Goal: Task Accomplishment & Management: Use online tool/utility

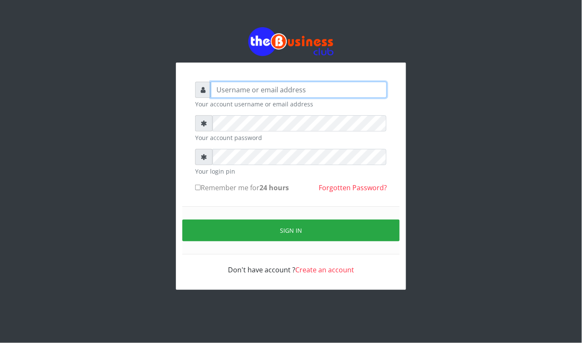
click at [269, 94] on input "text" at bounding box center [299, 90] width 176 height 16
type input "kennyclassy"
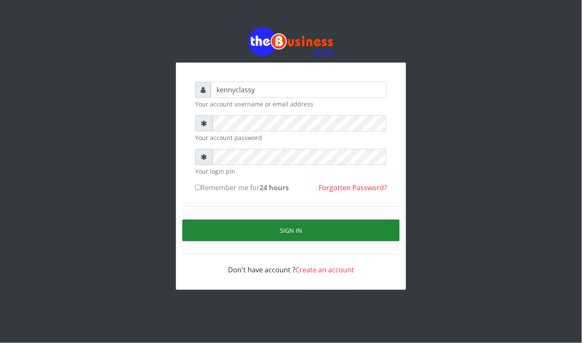
click at [261, 227] on button "Sign in" at bounding box center [290, 231] width 217 height 22
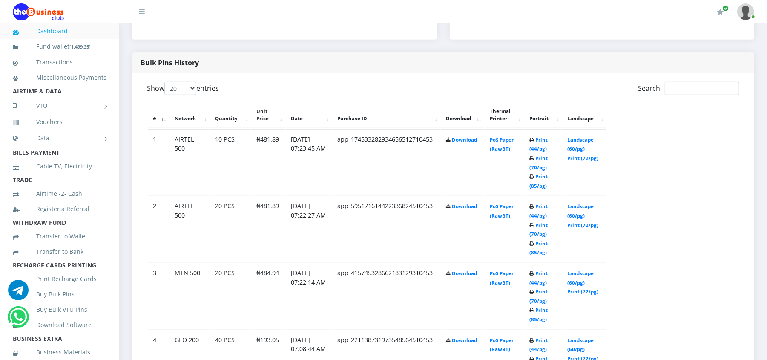
scroll to position [432, 0]
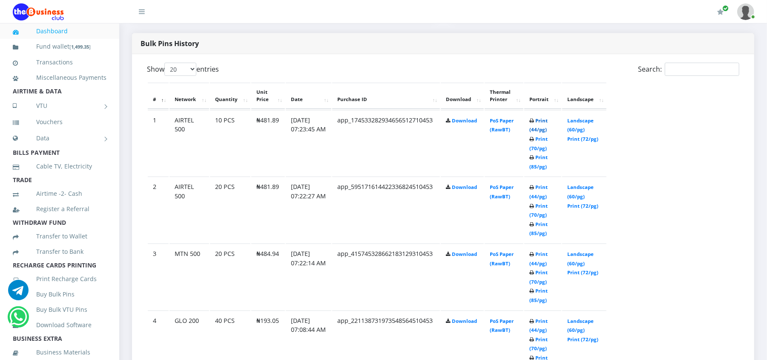
click at [537, 118] on link "Print (44/pg)" at bounding box center [539, 125] width 18 height 16
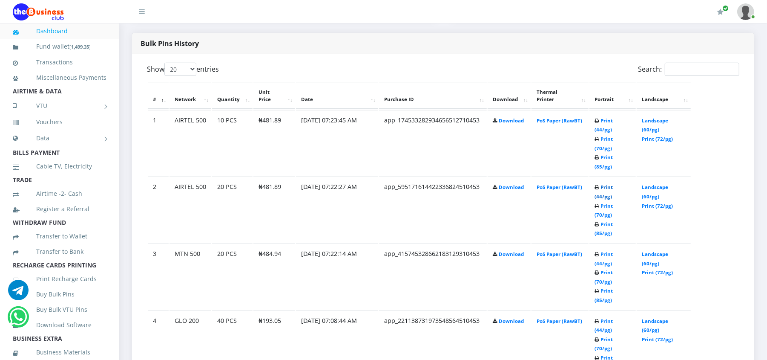
click at [613, 184] on link "Print (44/pg)" at bounding box center [604, 192] width 18 height 16
click at [612, 250] on link "Print (44/pg)" at bounding box center [604, 258] width 18 height 16
click at [610, 317] on link "Print (44/pg)" at bounding box center [604, 325] width 18 height 16
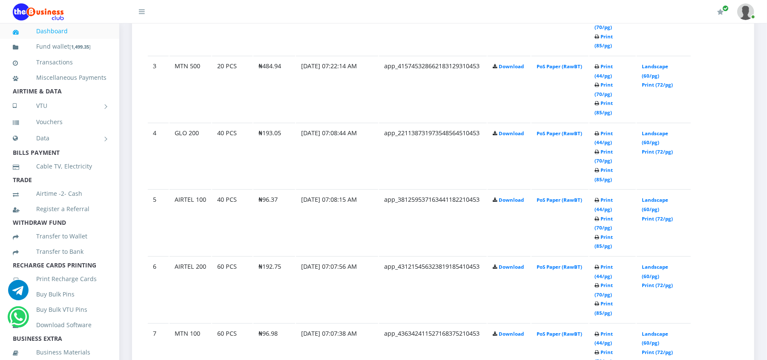
scroll to position [636, 0]
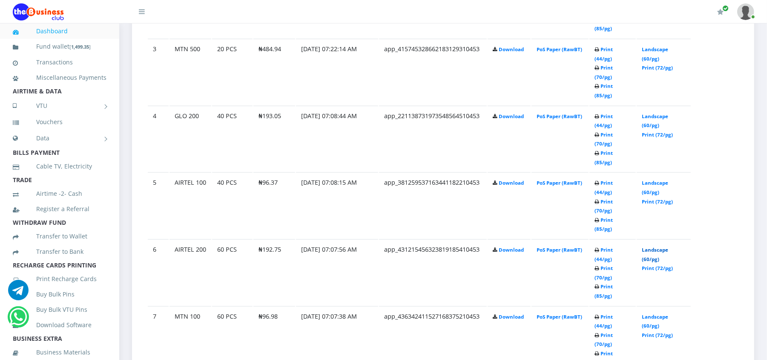
click at [644, 246] on link "Landscape (60/pg)" at bounding box center [655, 254] width 26 height 16
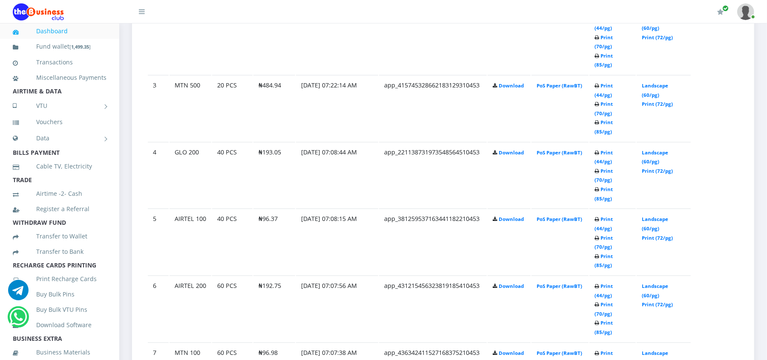
scroll to position [636, 0]
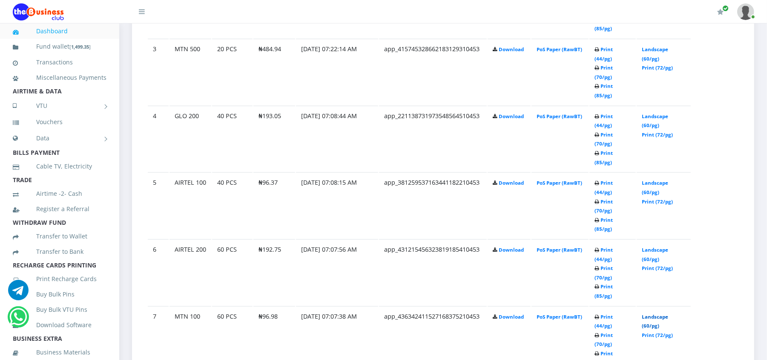
click at [648, 313] on link "Landscape (60/pg)" at bounding box center [655, 321] width 26 height 16
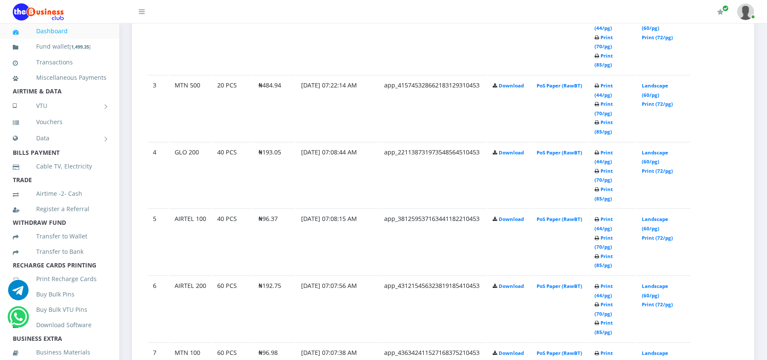
scroll to position [636, 0]
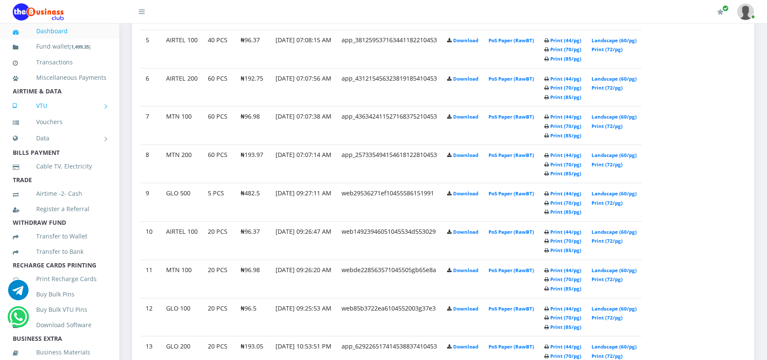
scroll to position [600, 0]
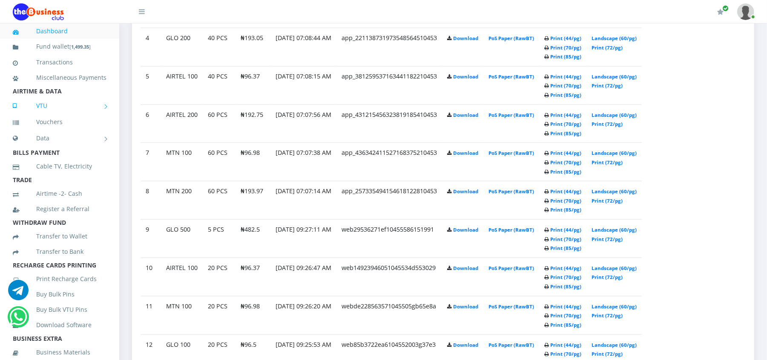
click at [41, 116] on link "VTU" at bounding box center [60, 105] width 94 height 21
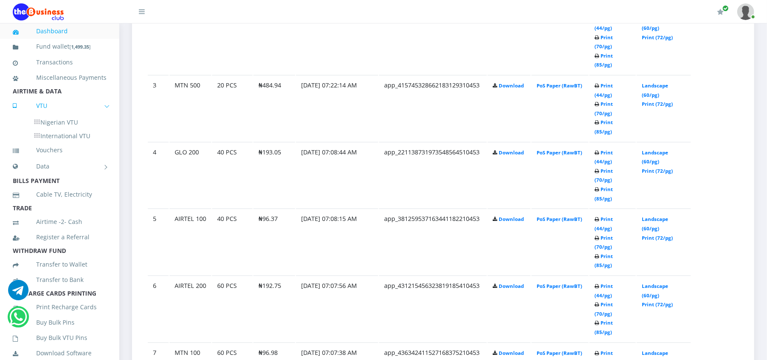
scroll to position [636, 0]
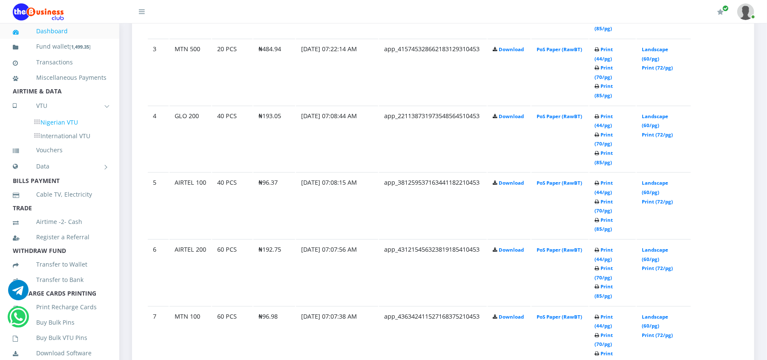
click at [60, 130] on link "Nigerian VTU" at bounding box center [67, 122] width 79 height 14
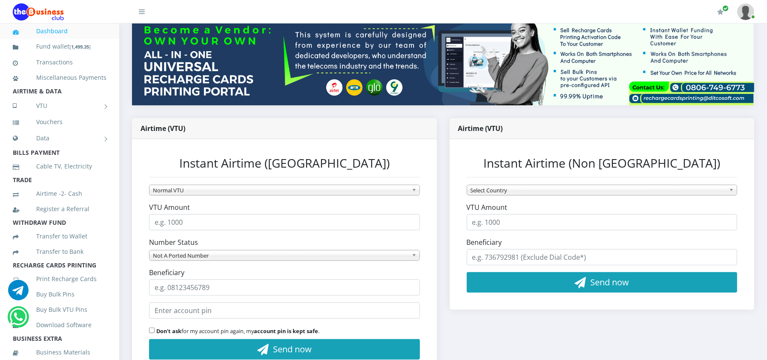
scroll to position [113, 0]
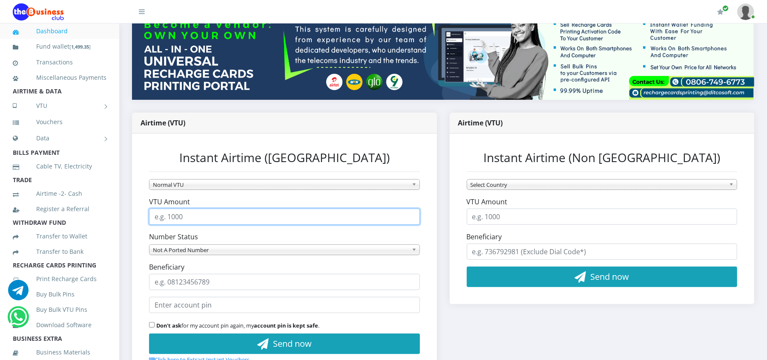
click at [176, 215] on input "VTU Amount" at bounding box center [284, 216] width 271 height 16
type input "50"
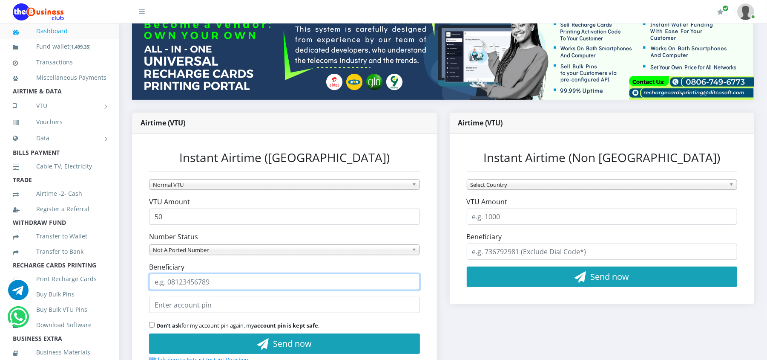
click at [170, 279] on input "Beneficiary" at bounding box center [284, 281] width 271 height 16
type input "08039145734"
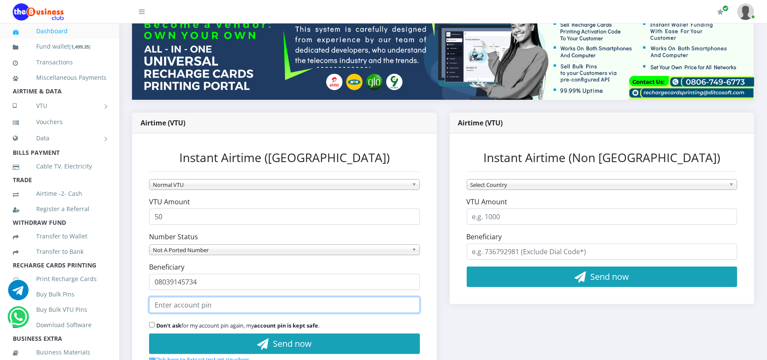
click at [170, 300] on input "text" at bounding box center [284, 304] width 271 height 16
type input "681727"
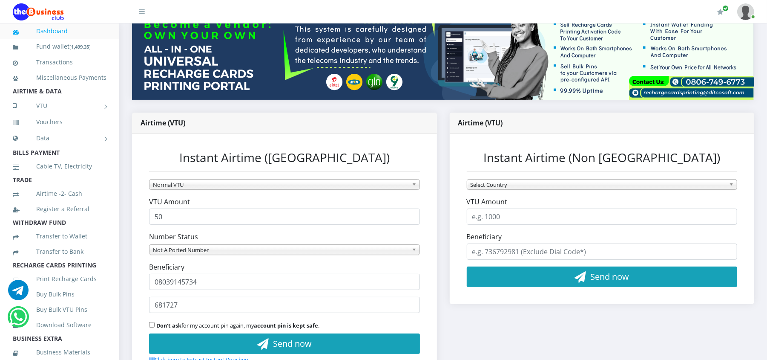
click at [152, 322] on input "Don't ask for my account pin again, my account pin is kept safe ." at bounding box center [152, 325] width 6 height 6
checkbox input "true"
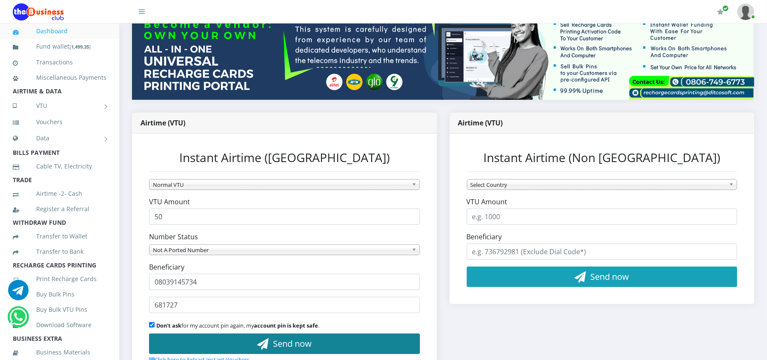
click at [174, 333] on button "Send now" at bounding box center [284, 343] width 271 height 20
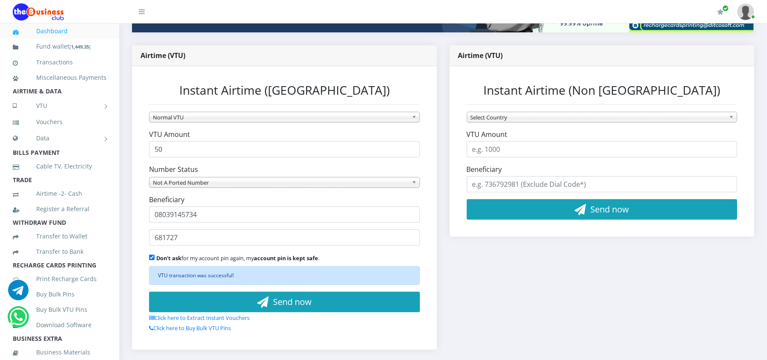
scroll to position [181, 0]
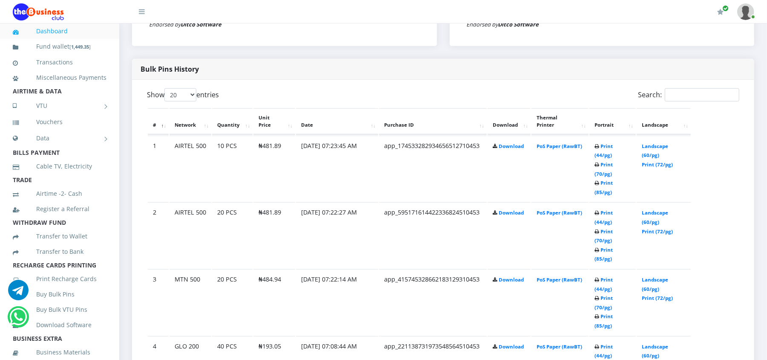
scroll to position [386, 0]
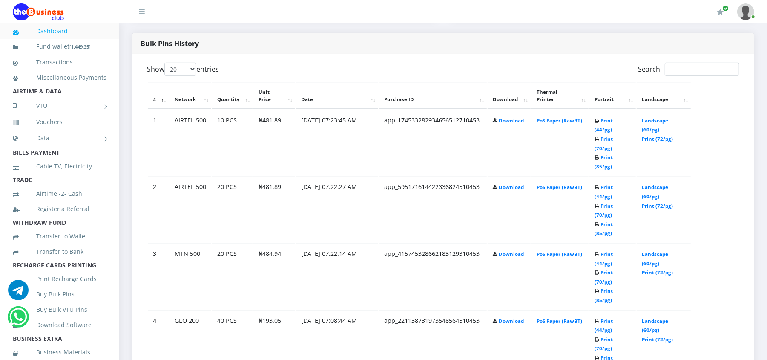
scroll to position [454, 0]
